Goal: Task Accomplishment & Management: Use online tool/utility

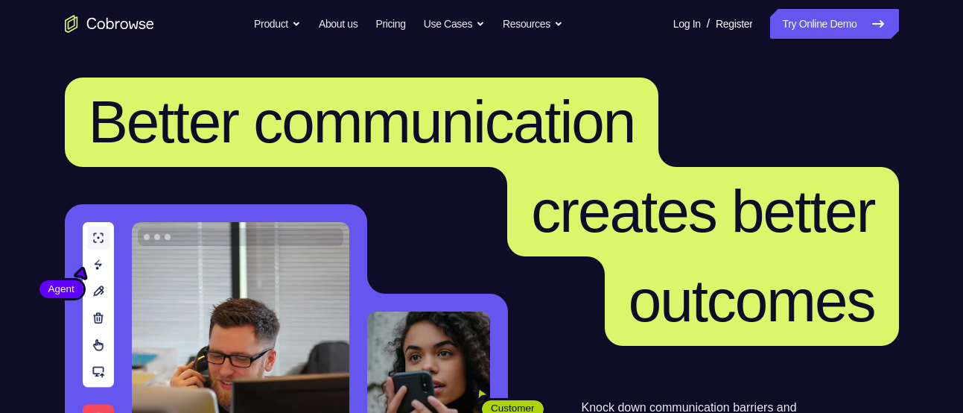
click at [868, 51] on header "Better communication creates better outcomes Customer Agent Agent Knock down co…" at bounding box center [481, 298] width 953 height 500
click at [834, 21] on link "Try Online Demo" at bounding box center [834, 24] width 128 height 30
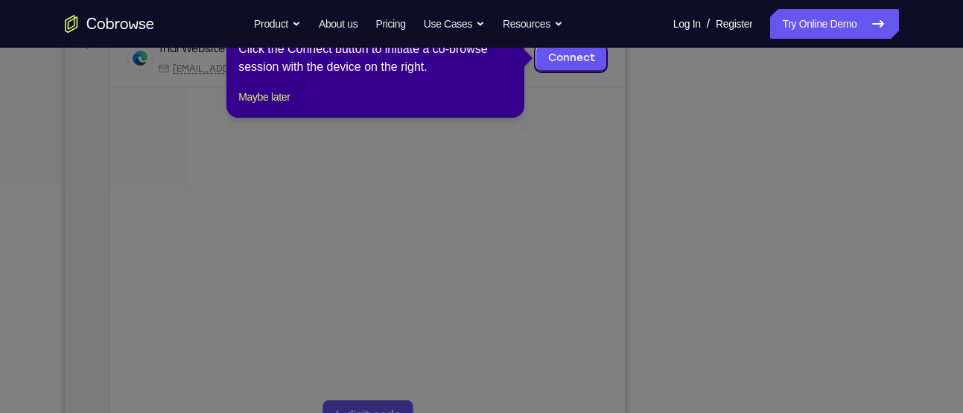
scroll to position [296, 0]
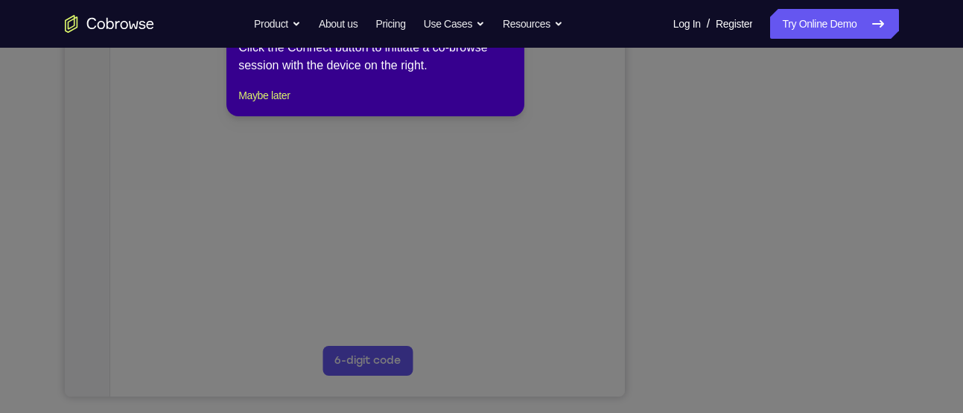
click at [282, 116] on div "1 of 8 × Click the Connect button to initiate a co-browse session with the devi…" at bounding box center [375, 58] width 298 height 116
drag, startPoint x: 261, startPoint y: 112, endPoint x: 299, endPoint y: 304, distance: 195.7
click at [261, 104] on button "Maybe later" at bounding box center [263, 95] width 51 height 18
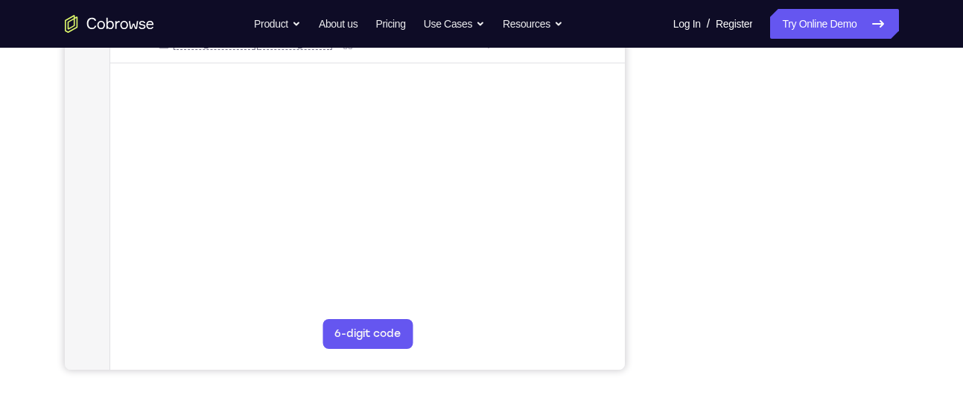
scroll to position [327, 0]
